Goal: Find specific page/section: Find specific page/section

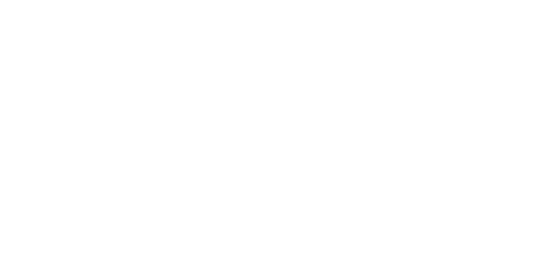
drag, startPoint x: 321, startPoint y: 146, endPoint x: 480, endPoint y: 209, distance: 171.2
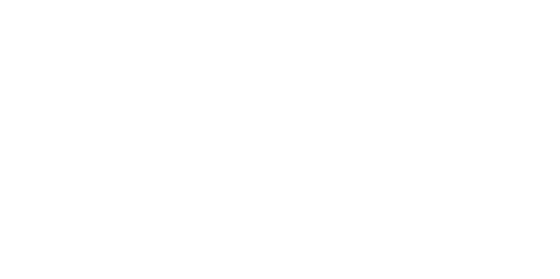
drag, startPoint x: 94, startPoint y: 129, endPoint x: 308, endPoint y: 212, distance: 229.7
